Goal: Use online tool/utility

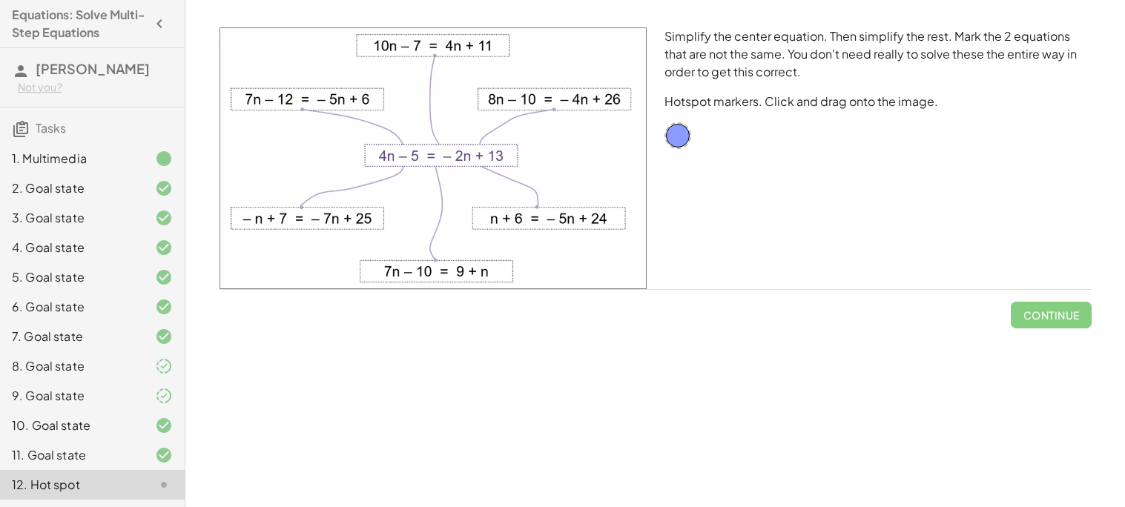
scroll to position [87, 0]
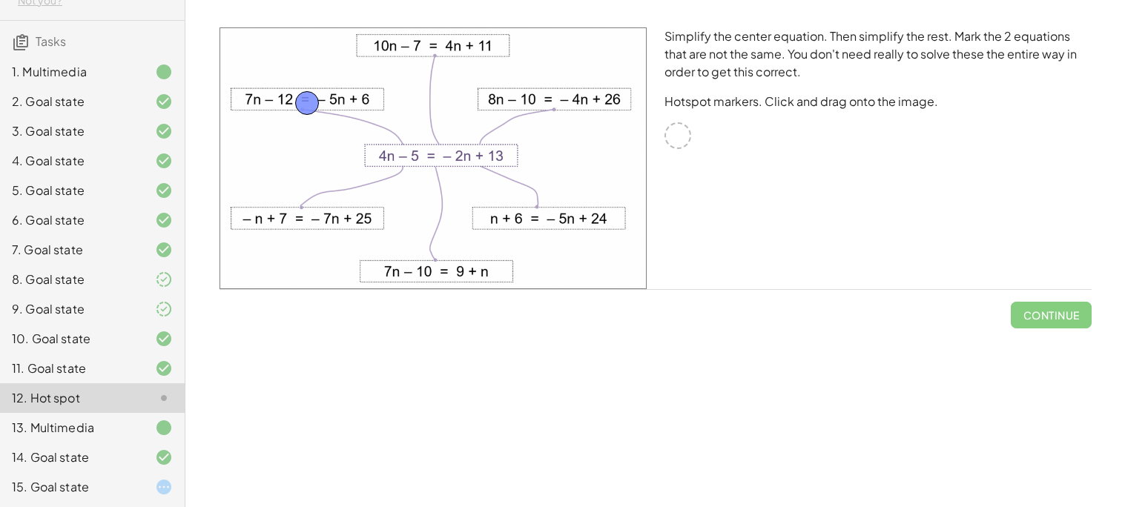
drag, startPoint x: 669, startPoint y: 128, endPoint x: 298, endPoint y: 93, distance: 373.0
drag, startPoint x: 680, startPoint y: 130, endPoint x: 447, endPoint y: 266, distance: 269.4
click at [1039, 321] on button "Check" at bounding box center [1060, 315] width 62 height 27
click at [153, 489] on div at bounding box center [152, 487] width 42 height 18
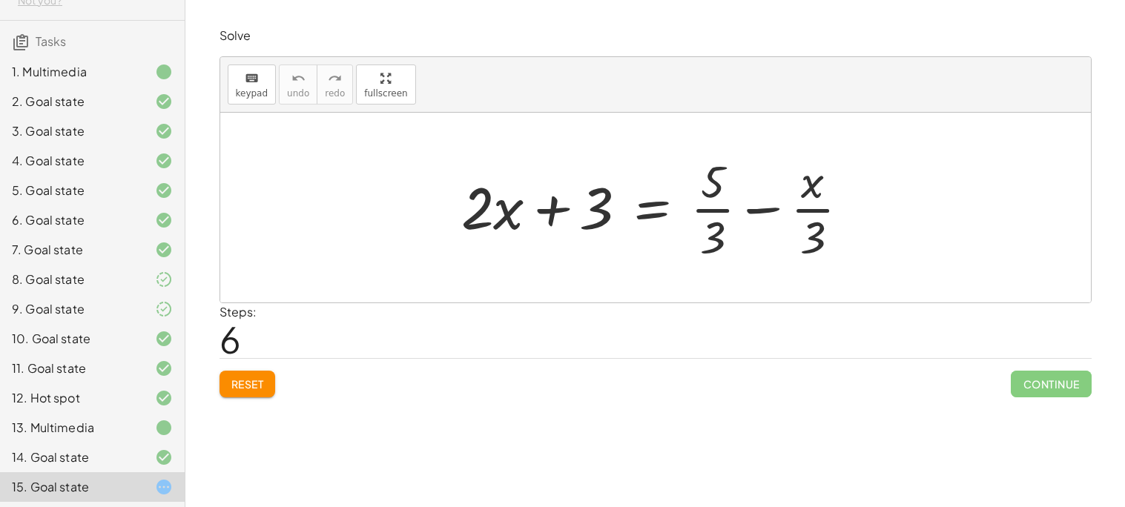
click at [251, 386] on span "Reset" at bounding box center [247, 383] width 33 height 13
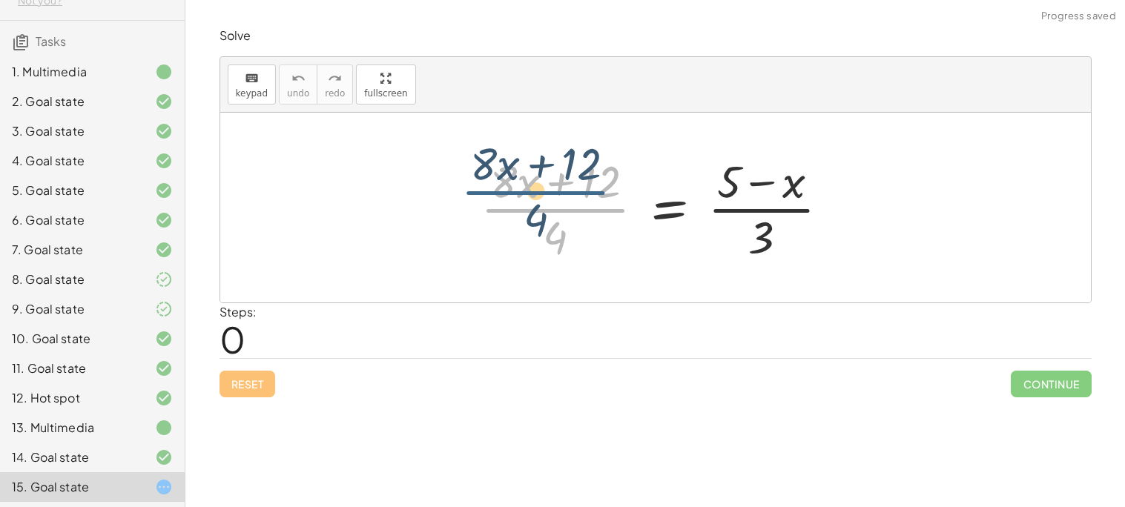
drag, startPoint x: 555, startPoint y: 213, endPoint x: 535, endPoint y: 196, distance: 26.3
click at [535, 196] on div at bounding box center [661, 207] width 376 height 114
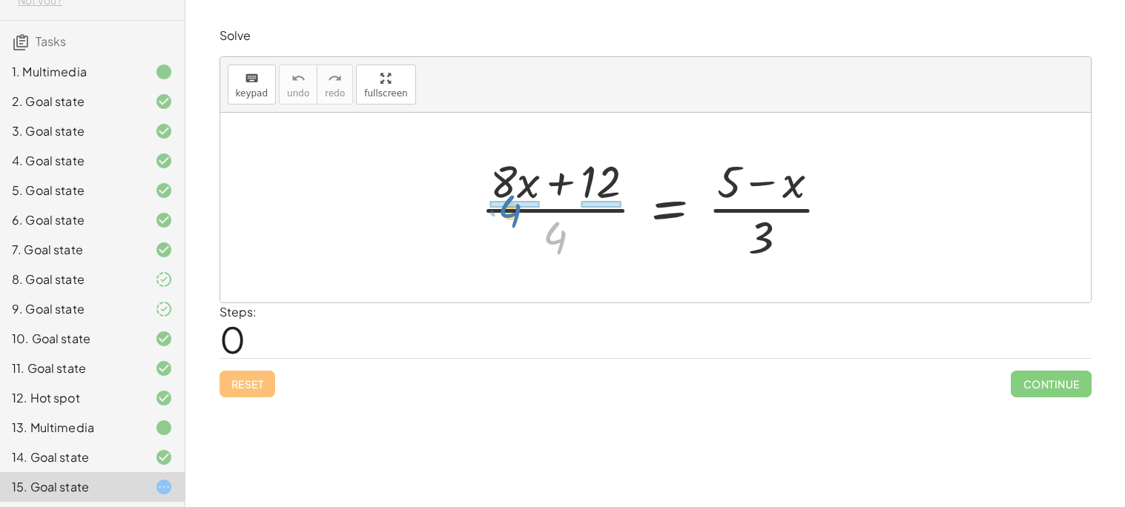
drag, startPoint x: 550, startPoint y: 232, endPoint x: 502, endPoint y: 204, distance: 55.8
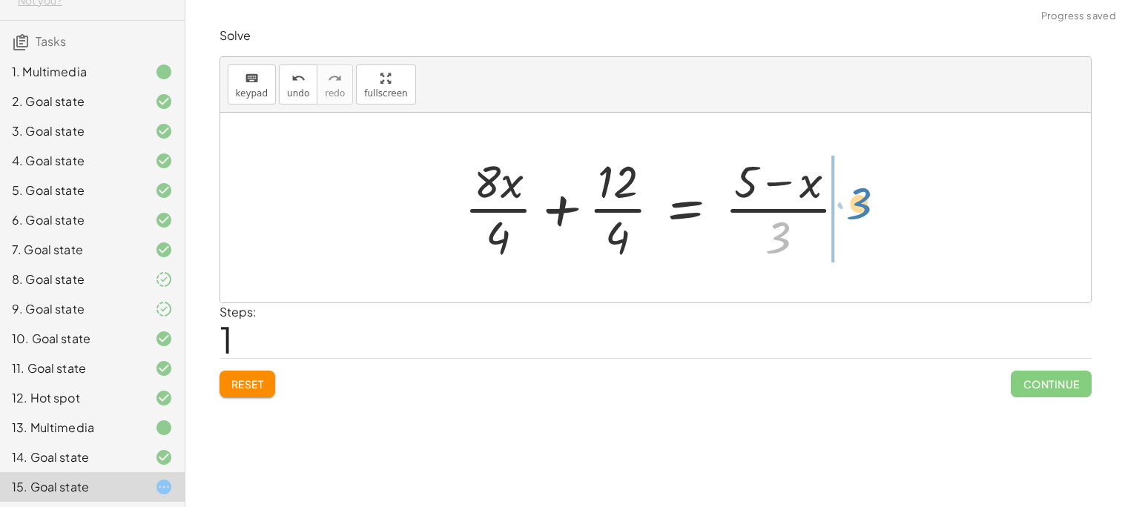
drag, startPoint x: 774, startPoint y: 236, endPoint x: 858, endPoint y: 202, distance: 90.7
click at [858, 202] on div at bounding box center [661, 207] width 408 height 114
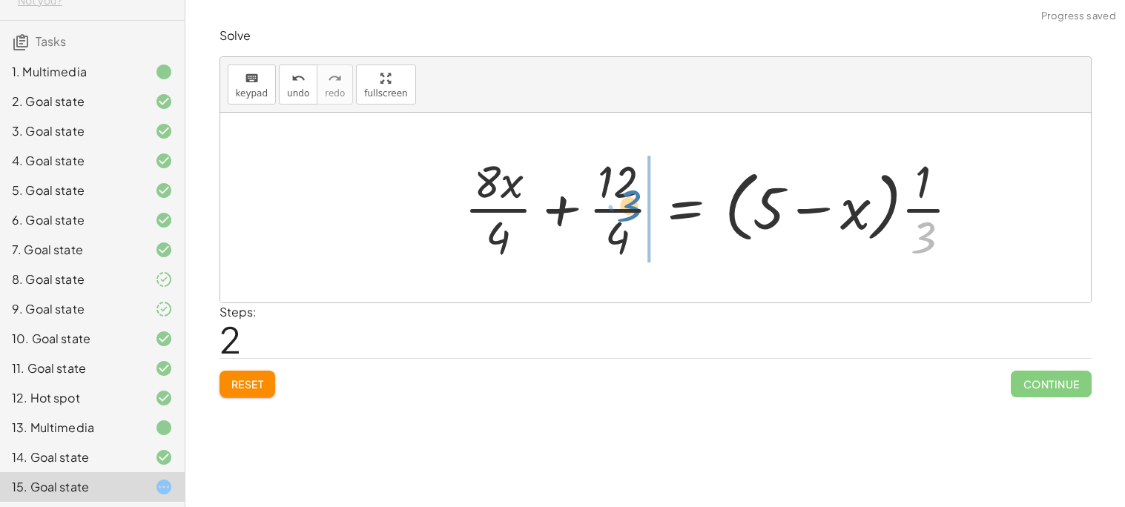
drag, startPoint x: 917, startPoint y: 239, endPoint x: 622, endPoint y: 207, distance: 296.8
click at [622, 207] on div at bounding box center [718, 207] width 522 height 114
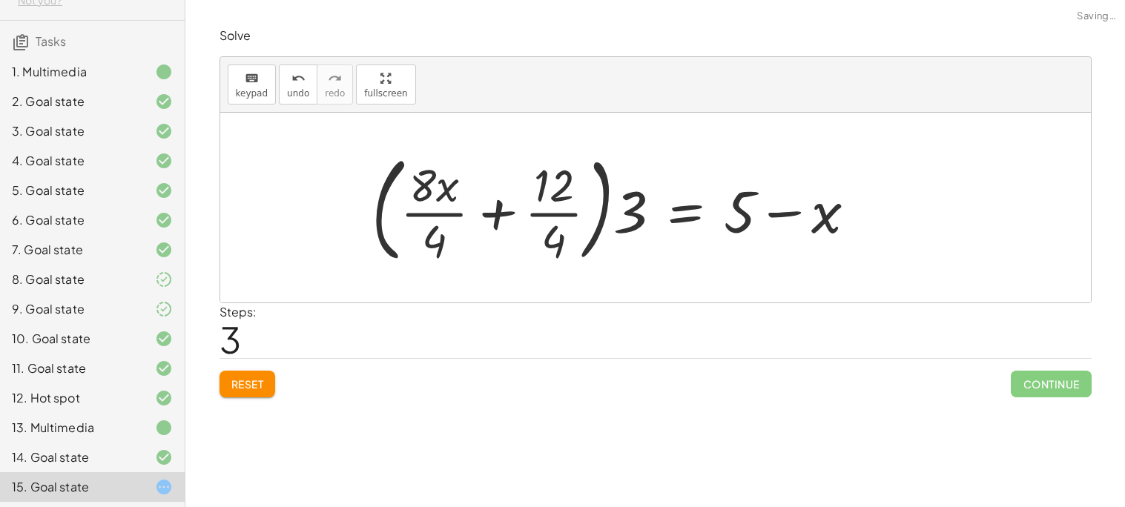
click at [557, 233] on div at bounding box center [620, 207] width 512 height 123
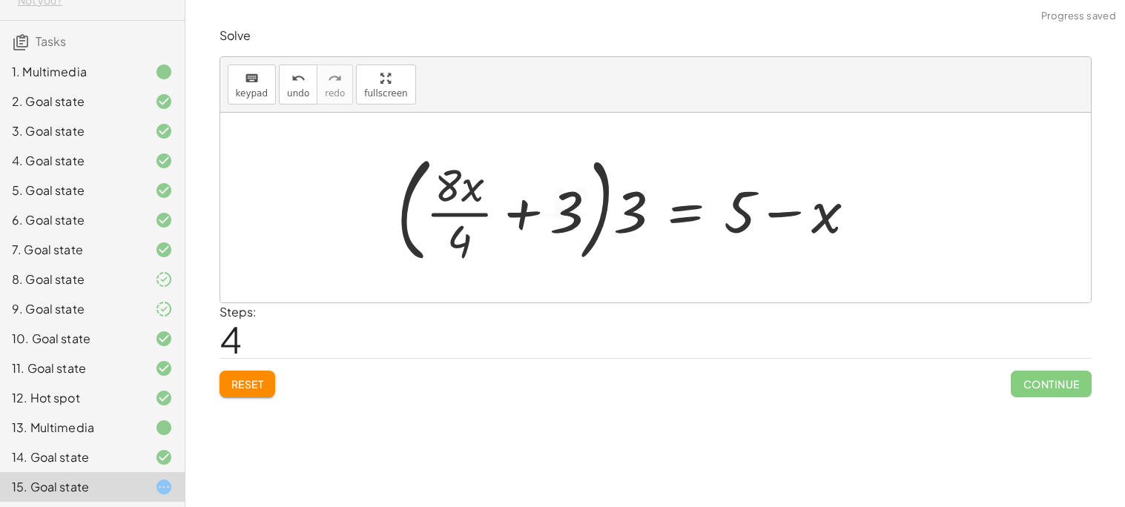
click at [438, 210] on div at bounding box center [632, 207] width 486 height 123
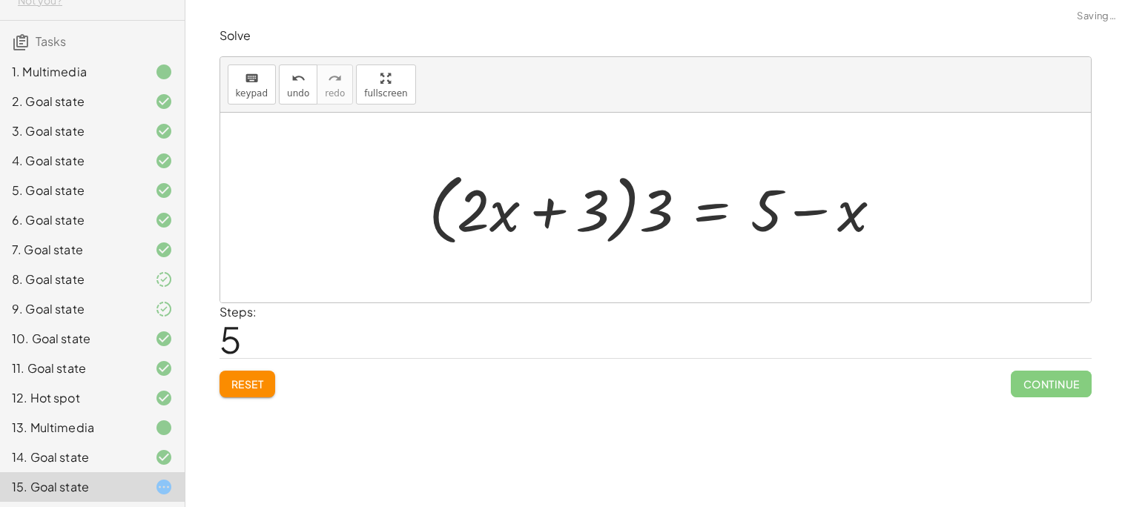
click at [602, 202] on div at bounding box center [661, 207] width 480 height 85
drag, startPoint x: 649, startPoint y: 219, endPoint x: 592, endPoint y: 212, distance: 57.5
click at [592, 212] on div at bounding box center [661, 207] width 480 height 85
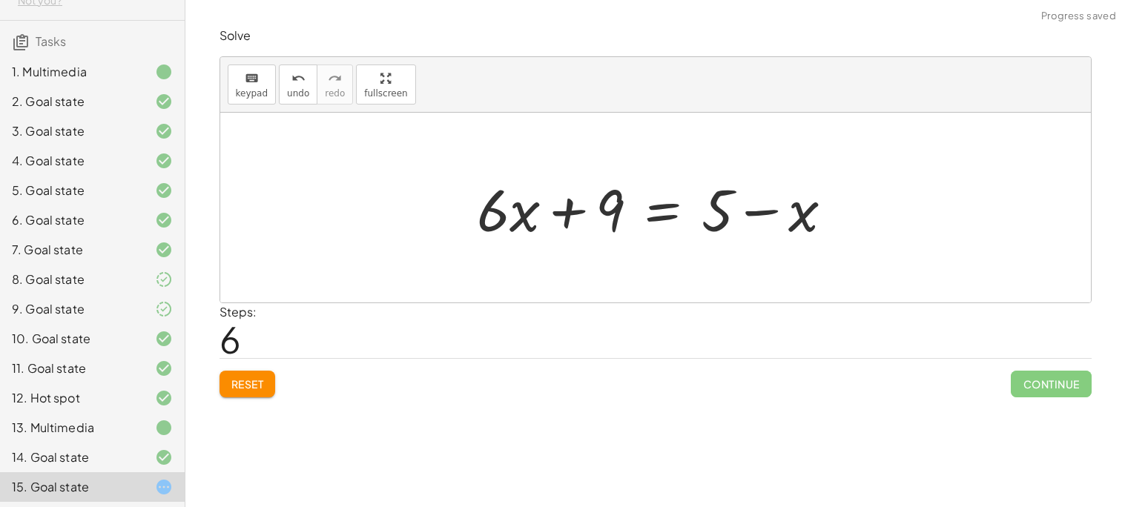
click at [661, 217] on div at bounding box center [660, 208] width 383 height 76
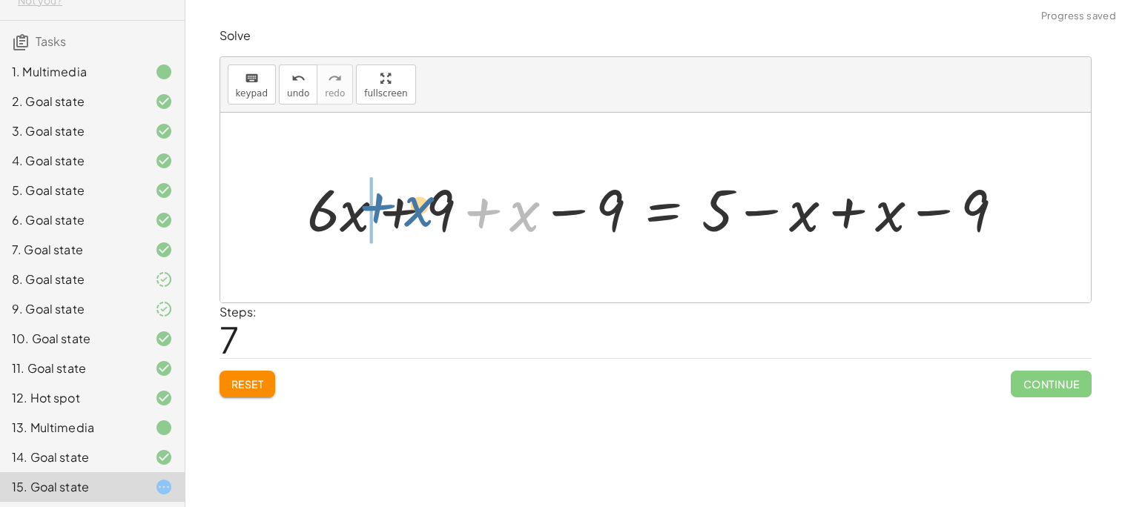
drag, startPoint x: 488, startPoint y: 214, endPoint x: 381, endPoint y: 209, distance: 106.9
click at [381, 209] on div at bounding box center [662, 208] width 724 height 76
click at [403, 214] on div at bounding box center [662, 208] width 724 height 76
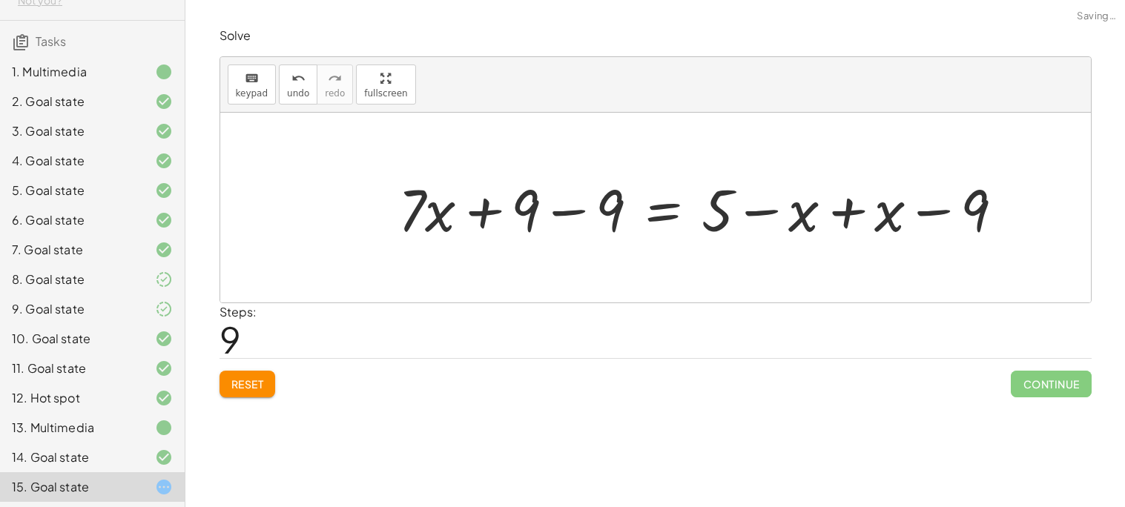
click at [550, 219] on div at bounding box center [707, 208] width 632 height 76
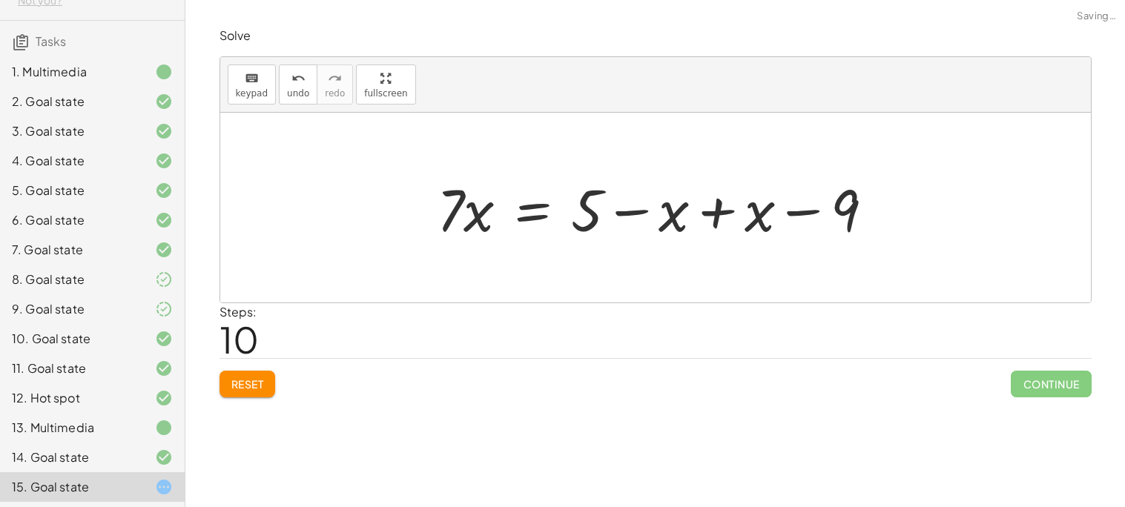
click at [703, 212] on div at bounding box center [660, 208] width 463 height 76
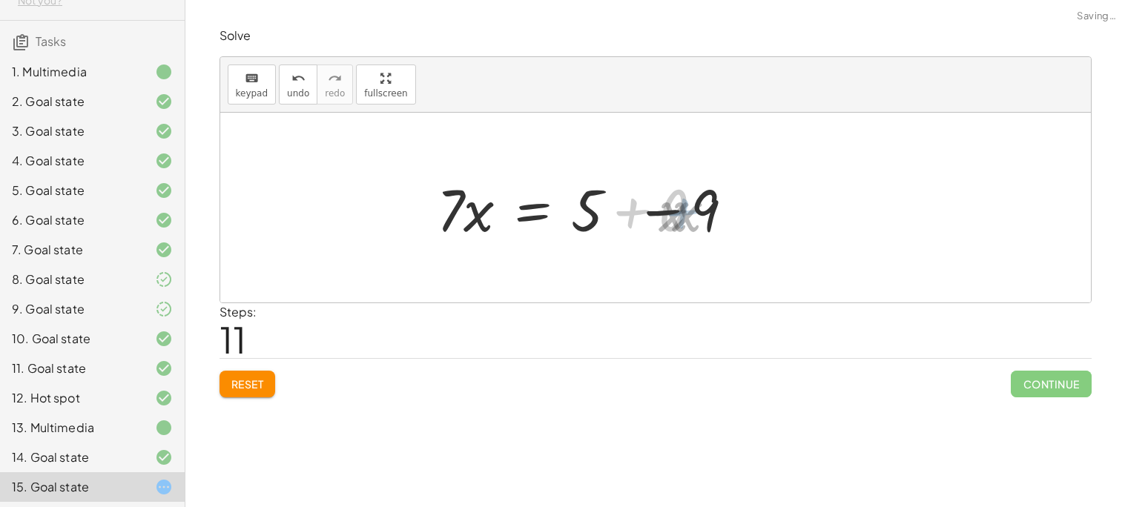
click at [703, 212] on div at bounding box center [574, 208] width 291 height 76
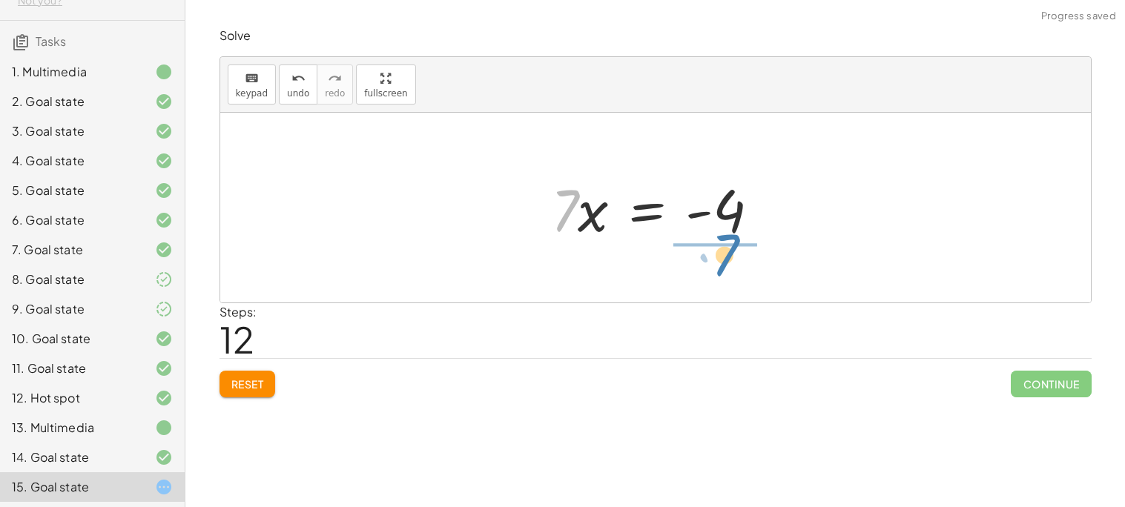
drag, startPoint x: 562, startPoint y: 216, endPoint x: 722, endPoint y: 261, distance: 166.2
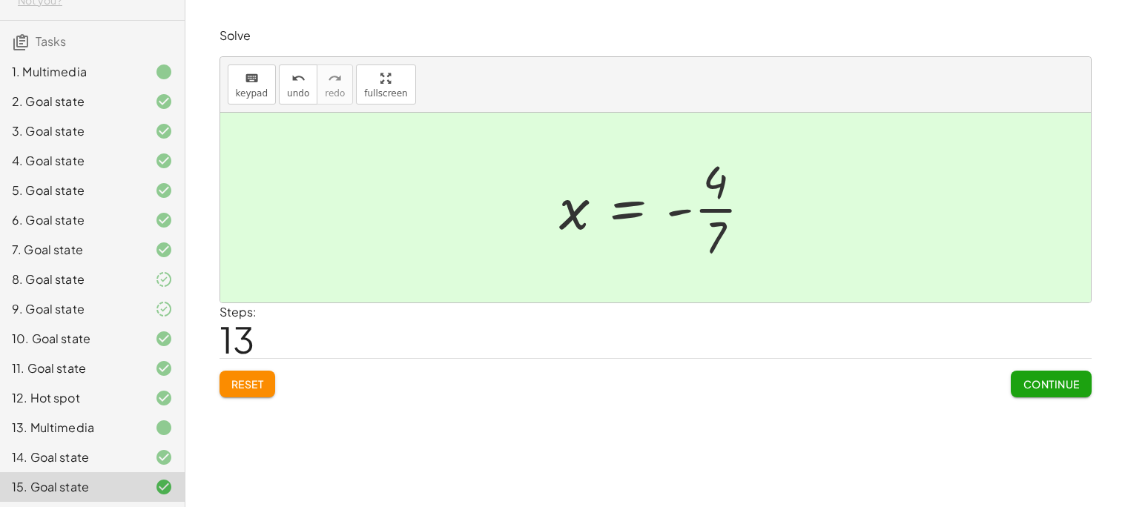
click at [1055, 398] on div "Solve keyboard keypad undo undo redo redo fullscreen · ( + · 8 · x + 12 ) · 4 =…" at bounding box center [656, 213] width 890 height 388
click at [1053, 397] on button "Continue" at bounding box center [1050, 384] width 80 height 27
